Goal: Task Accomplishment & Management: Manage account settings

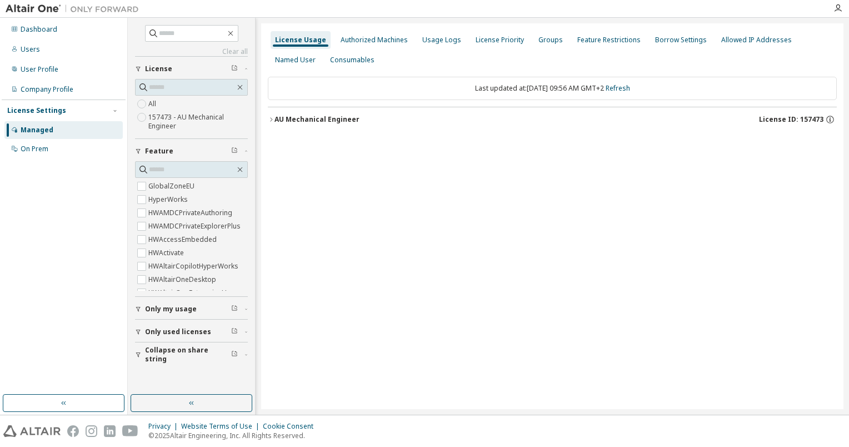
click at [271, 121] on icon "button" at bounding box center [271, 119] width 7 height 7
click at [270, 119] on icon "button" at bounding box center [271, 119] width 7 height 7
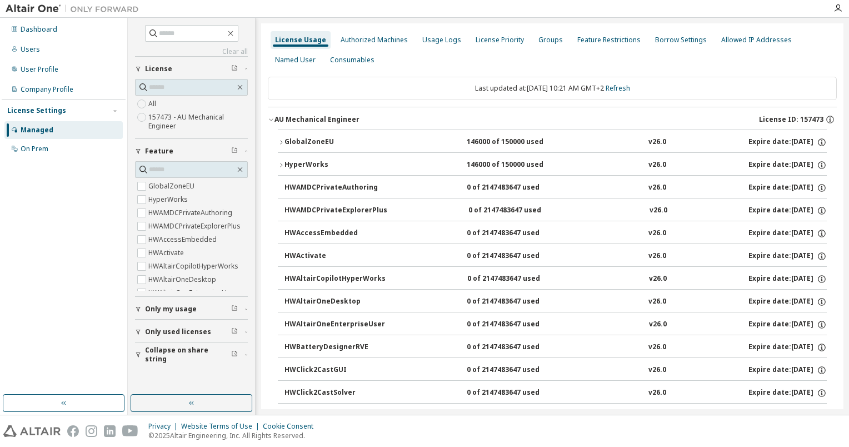
click at [281, 143] on icon "button" at bounding box center [281, 142] width 2 height 4
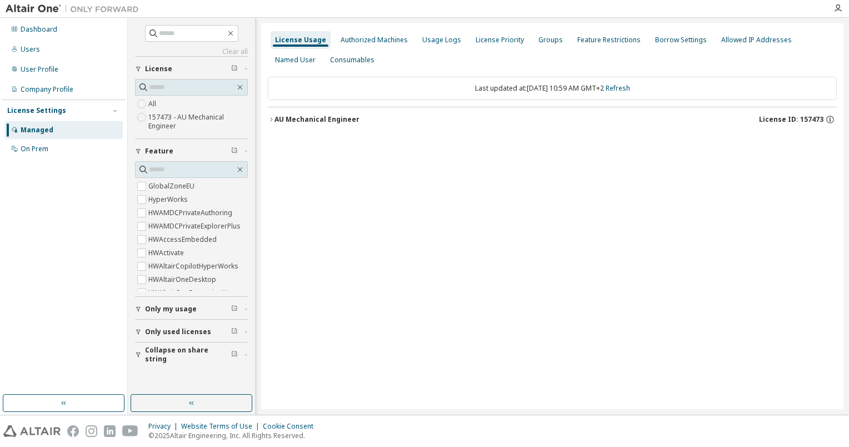
click at [273, 121] on icon "button" at bounding box center [271, 119] width 7 height 7
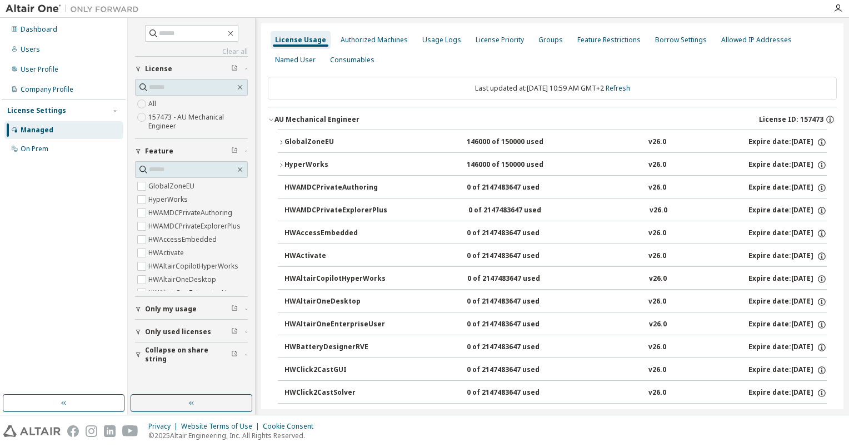
click at [283, 141] on icon "button" at bounding box center [281, 142] width 7 height 7
